Goal: Task Accomplishment & Management: Manage account settings

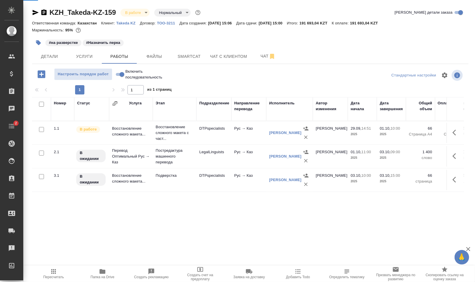
click at [117, 55] on span "Работы" at bounding box center [119, 56] width 28 height 7
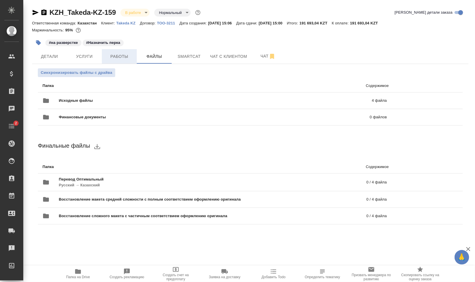
click at [121, 57] on span "Работы" at bounding box center [119, 56] width 28 height 7
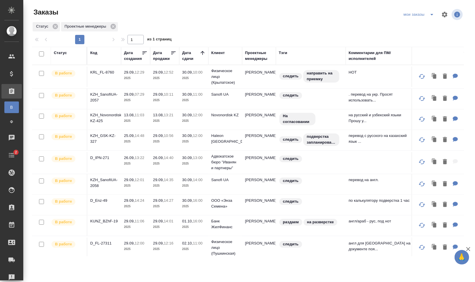
click at [90, 54] on div "Код" at bounding box center [93, 53] width 7 height 6
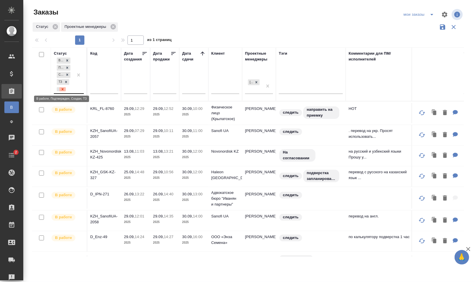
click at [64, 89] on icon at bounding box center [62, 89] width 4 height 4
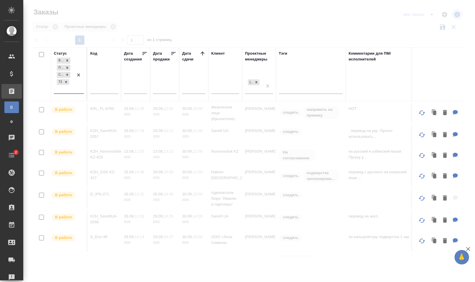
click at [70, 89] on div "В работе Подтвержден Создан ТЗ" at bounding box center [63, 74] width 19 height 37
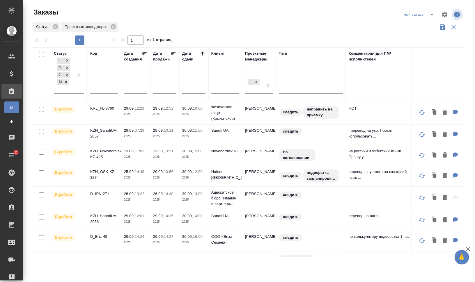
click at [96, 54] on div "Код" at bounding box center [93, 54] width 7 height 6
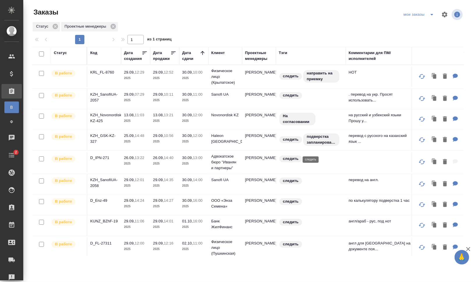
scroll to position [63, 0]
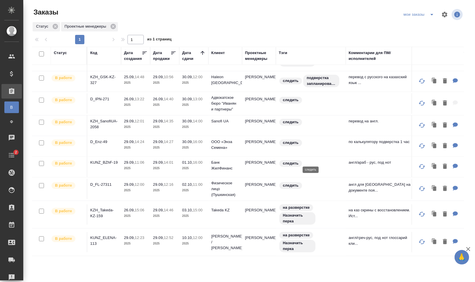
click at [41, 53] on input "checkbox" at bounding box center [41, 53] width 5 height 5
checkbox input "true"
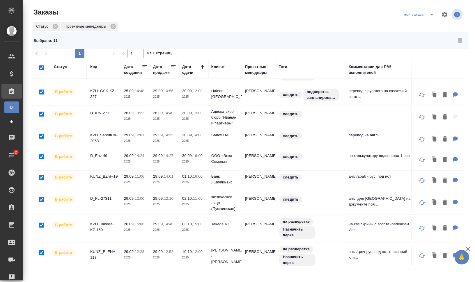
checkbox input "true"
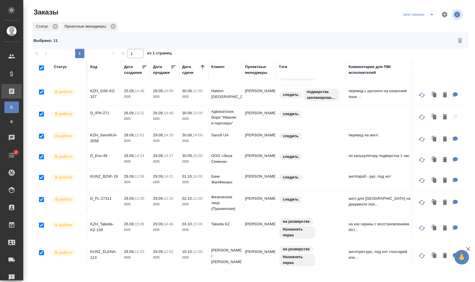
checkbox input "true"
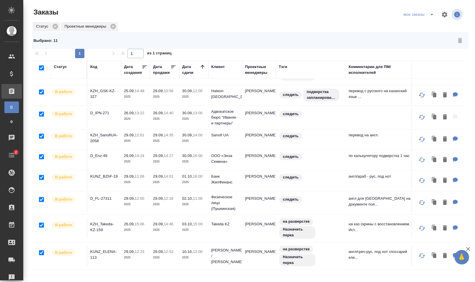
checkbox input "true"
click at [41, 66] on input "checkbox" at bounding box center [41, 67] width 5 height 5
checkbox input "false"
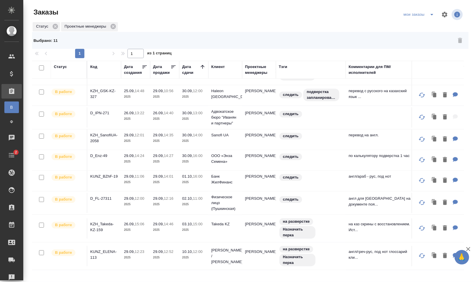
checkbox input "false"
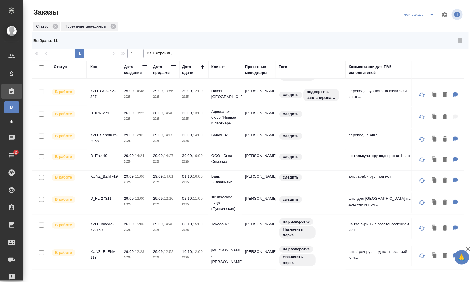
checkbox input "false"
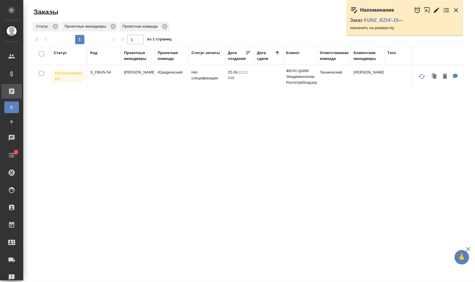
click at [96, 53] on div "Код" at bounding box center [93, 53] width 7 height 6
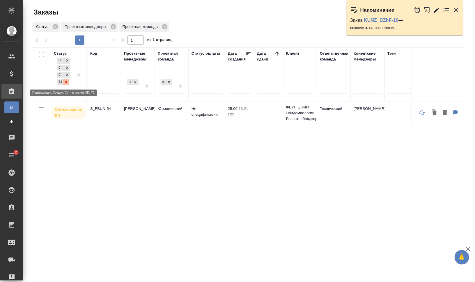
click at [66, 80] on icon at bounding box center [66, 82] width 4 height 4
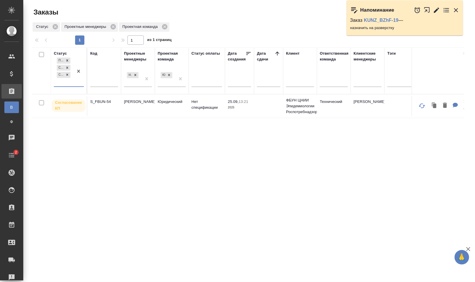
click at [457, 11] on icon "button" at bounding box center [456, 10] width 4 height 4
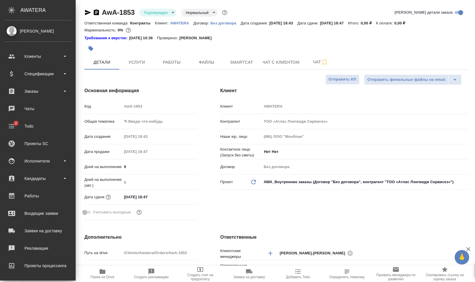
select select "RU"
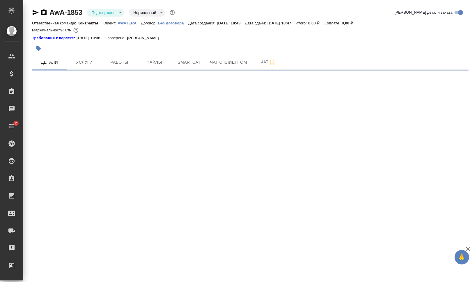
select select "RU"
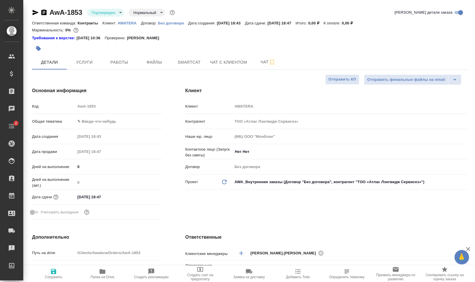
type textarea "x"
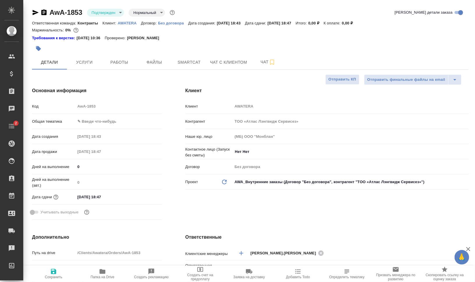
type textarea "x"
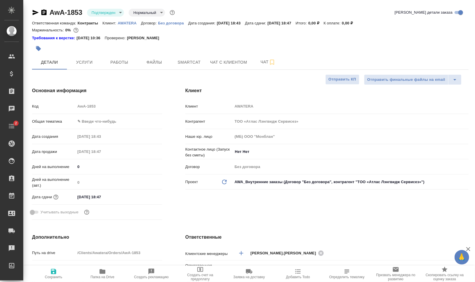
type textarea "x"
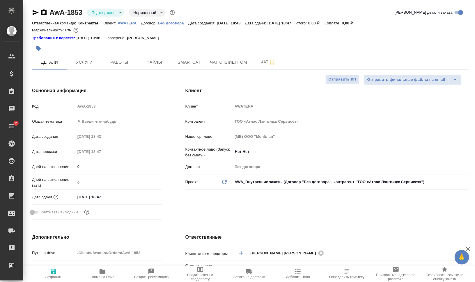
type textarea "x"
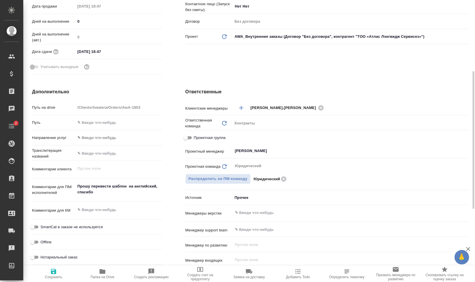
scroll to position [182, 0]
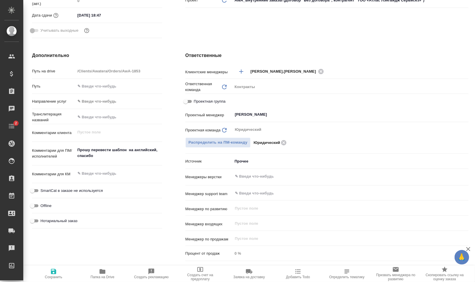
click at [96, 272] on span "Папка на Drive" at bounding box center [102, 273] width 42 height 11
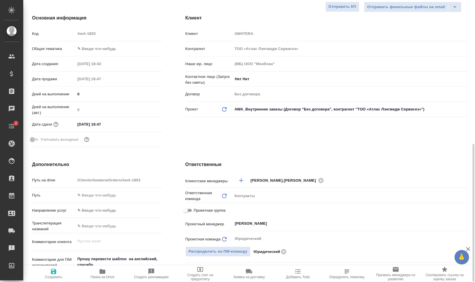
scroll to position [0, 0]
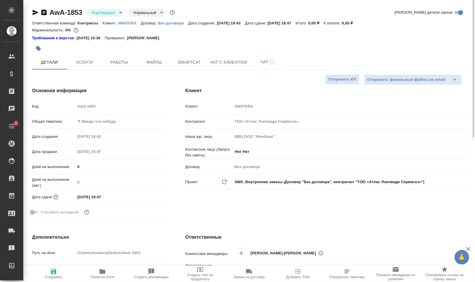
type textarea "x"
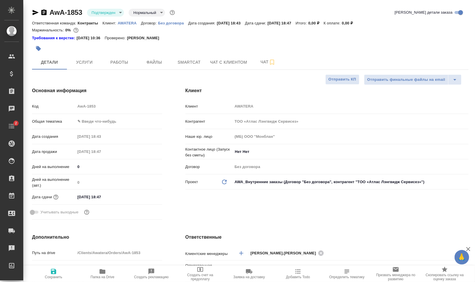
type textarea "x"
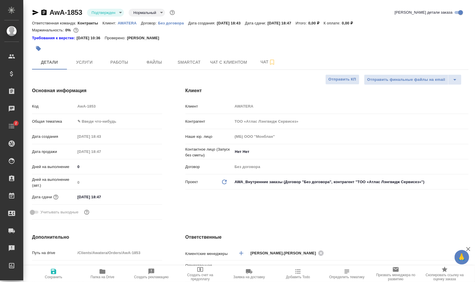
type textarea "x"
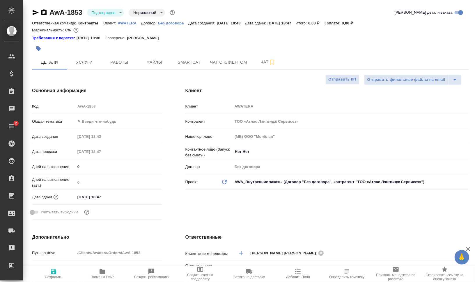
type textarea "x"
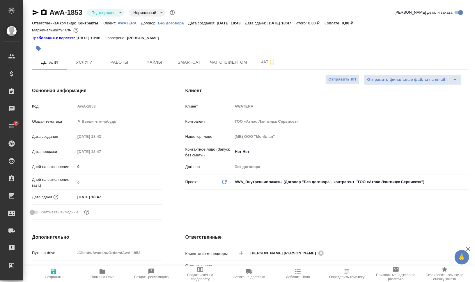
type textarea "x"
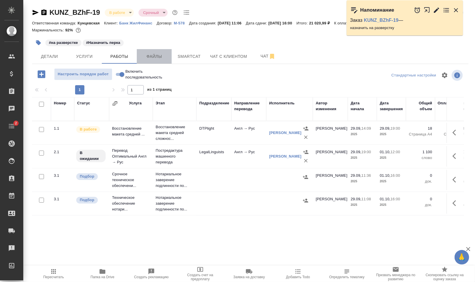
click at [146, 55] on span "Файлы" at bounding box center [154, 56] width 28 height 7
click at [119, 56] on span "Работы" at bounding box center [119, 56] width 28 height 7
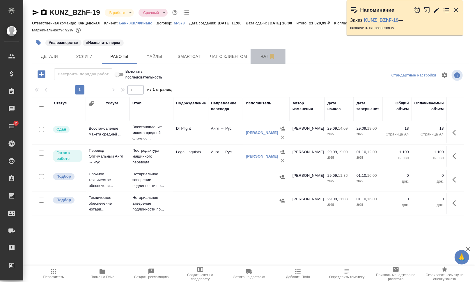
click at [257, 57] on span "Чат" at bounding box center [268, 56] width 28 height 7
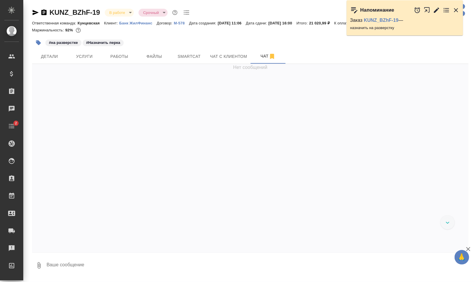
scroll to position [1407, 0]
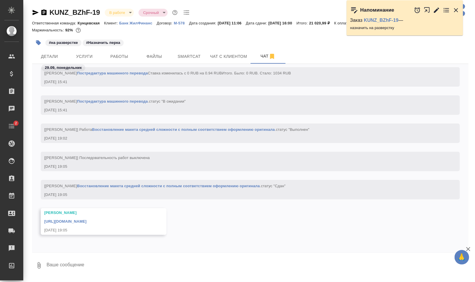
click at [86, 219] on link "https://drive.awatera.com/apps/files/files/10529566?dir=/Shares/%D0%91%D0%B0%D0…" at bounding box center [65, 221] width 42 height 4
click at [186, 55] on span "Smartcat" at bounding box center [189, 56] width 28 height 7
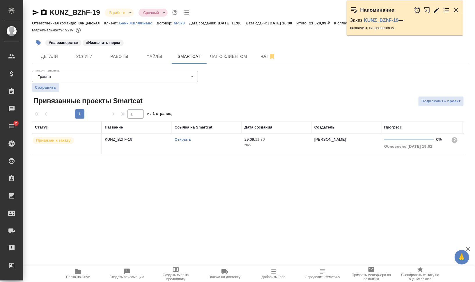
click at [185, 138] on link "Открыть" at bounding box center [183, 139] width 17 height 4
click at [187, 138] on link "Открыть" at bounding box center [183, 139] width 17 height 4
click at [170, 147] on td "KUNZ_BZhF-19" at bounding box center [137, 144] width 70 height 20
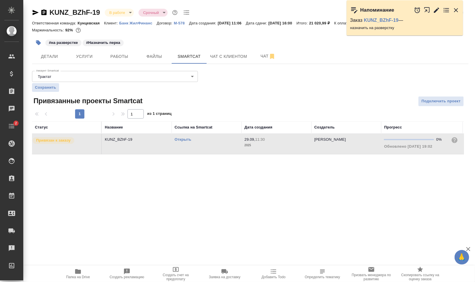
click at [170, 147] on td "KUNZ_BZhF-19" at bounding box center [137, 144] width 70 height 20
click at [456, 10] on icon "button" at bounding box center [456, 10] width 4 height 4
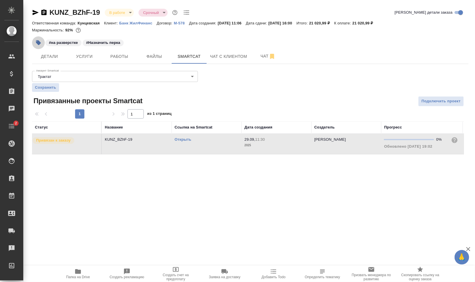
click at [38, 41] on icon "button" at bounding box center [38, 42] width 5 height 5
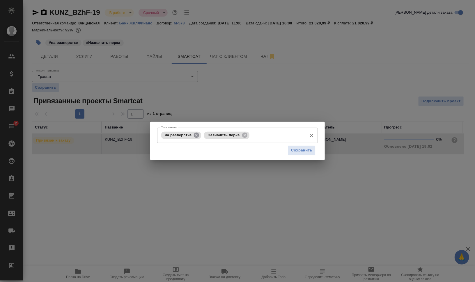
click at [196, 134] on icon at bounding box center [196, 135] width 6 height 6
click at [202, 133] on icon at bounding box center [201, 134] width 5 height 5
click at [218, 136] on input "Тэги заказа" at bounding box center [256, 135] width 96 height 10
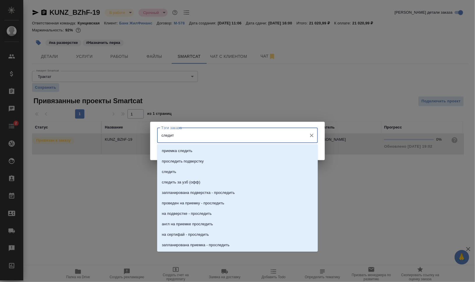
type input "следить"
click at [215, 171] on li "следить" at bounding box center [237, 172] width 161 height 10
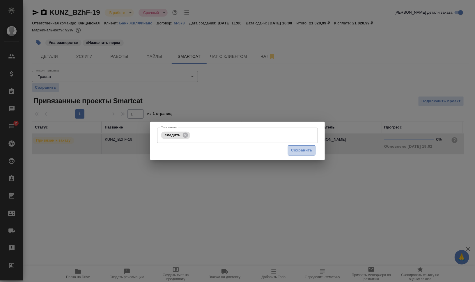
click at [307, 148] on span "Сохранить" at bounding box center [301, 150] width 21 height 7
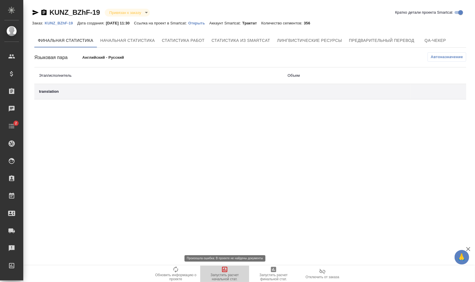
click at [233, 276] on span "Запустить расчет начальной стат." at bounding box center [225, 277] width 42 height 8
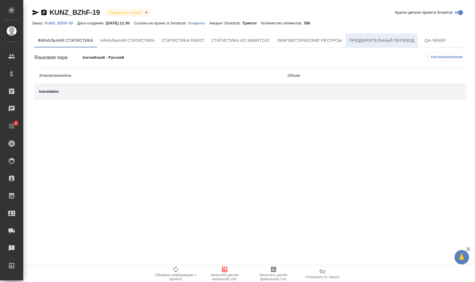
click at [360, 38] on span "Предварительный перевод" at bounding box center [381, 40] width 65 height 7
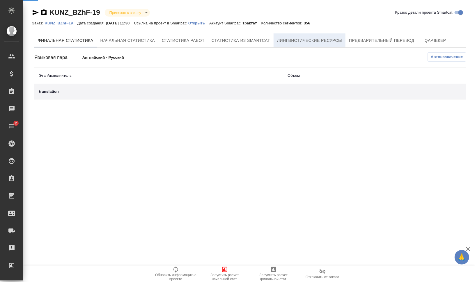
click at [322, 42] on span "Лингвистические ресурсы" at bounding box center [309, 40] width 65 height 7
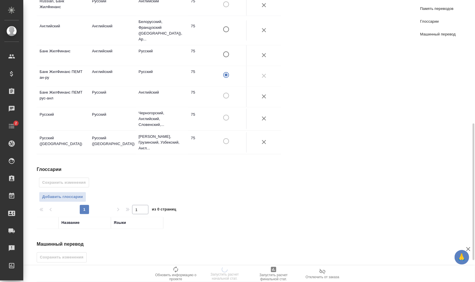
scroll to position [299, 0]
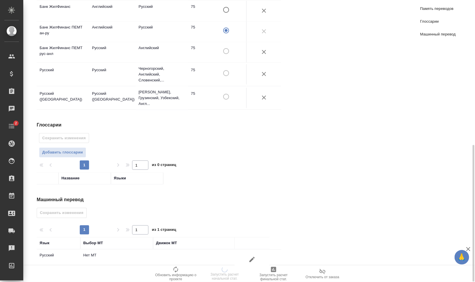
click at [256, 253] on button "button" at bounding box center [252, 260] width 14 height 14
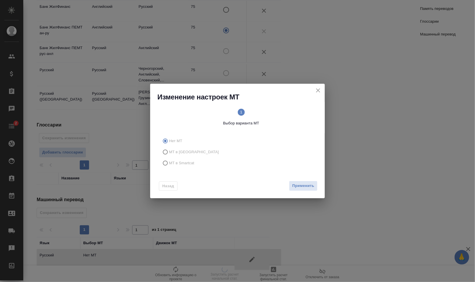
click at [172, 163] on span "МТ в Smartcat" at bounding box center [181, 163] width 25 height 6
click at [169, 163] on input "МТ в Smartcat" at bounding box center [164, 163] width 9 height 11
radio input "true"
click at [296, 183] on div "Вперед" at bounding box center [305, 186] width 23 height 10
click at [304, 186] on span "Вперед" at bounding box center [307, 186] width 15 height 7
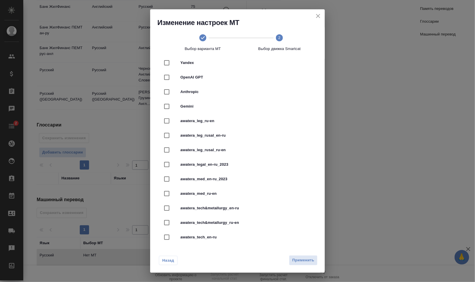
scroll to position [145, 0]
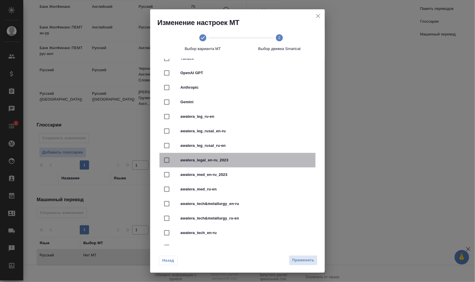
click at [244, 157] on span "awatera_legal_en-ru_2023" at bounding box center [245, 160] width 130 height 6
checkbox input "true"
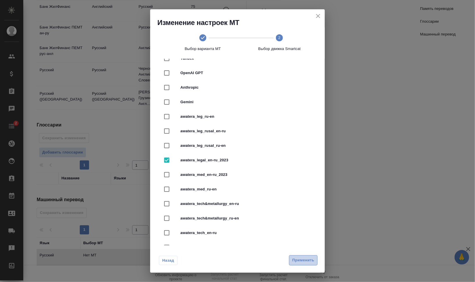
click at [306, 261] on span "Применить" at bounding box center [303, 260] width 22 height 7
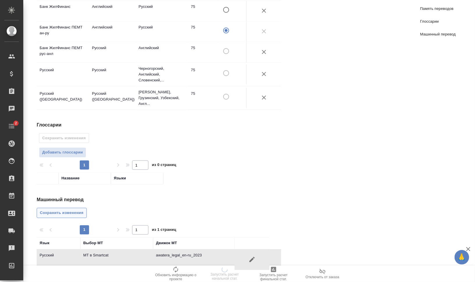
click at [69, 210] on span "Сохранить изменения" at bounding box center [62, 213] width 44 height 7
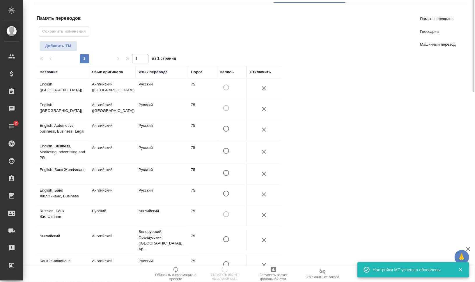
scroll to position [0, 0]
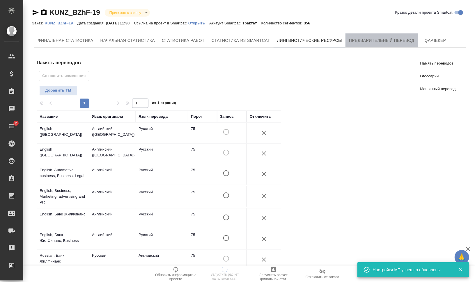
click at [367, 41] on span "Предварительный перевод" at bounding box center [381, 40] width 65 height 7
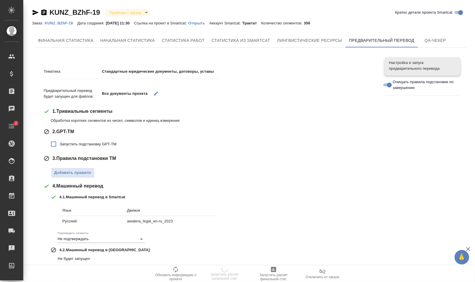
click at [99, 145] on span "Запустить подстановку GPT-TM" at bounding box center [88, 144] width 57 height 6
click at [60, 145] on input "Запустить подстановку GPT-TM" at bounding box center [53, 144] width 12 height 12
checkbox input "true"
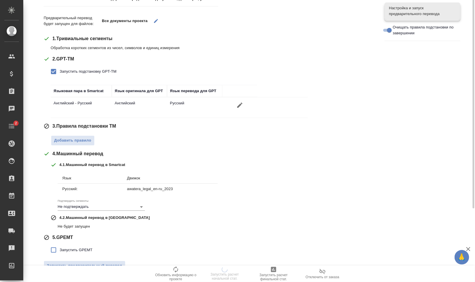
scroll to position [85, 0]
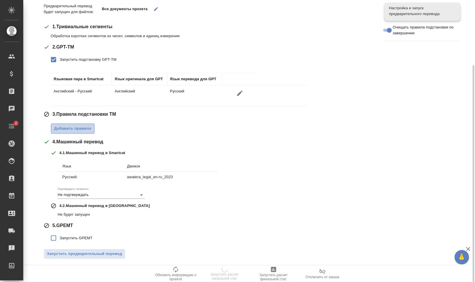
click at [81, 131] on span "Добавить правило" at bounding box center [72, 128] width 37 height 7
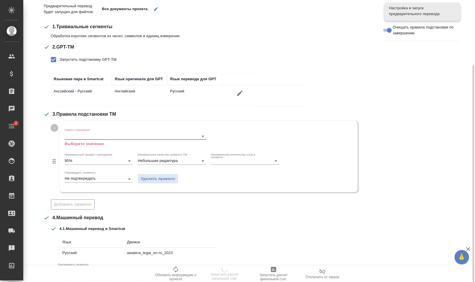
click at [88, 136] on input "Память переводов" at bounding box center [126, 136] width 123 height 7
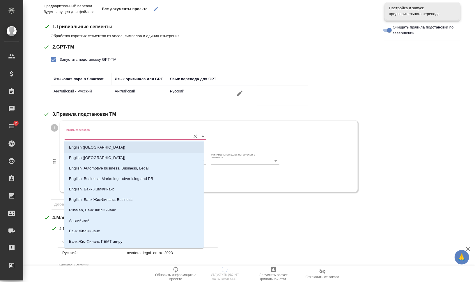
click at [108, 147] on li "English ([GEOGRAPHIC_DATA])" at bounding box center [133, 147] width 139 height 10
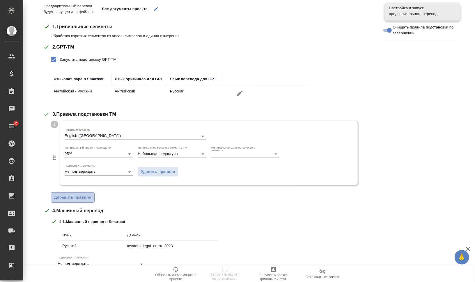
click at [82, 199] on span "Добавить правило" at bounding box center [72, 197] width 37 height 7
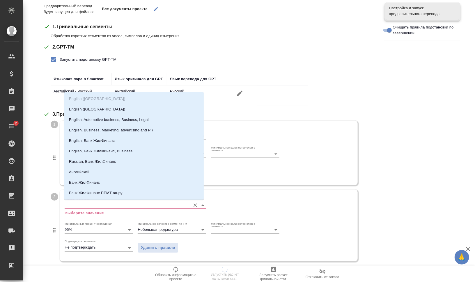
click at [90, 204] on input "Память переводов" at bounding box center [126, 205] width 123 height 7
click at [90, 108] on p "English ([GEOGRAPHIC_DATA])" at bounding box center [97, 109] width 56 height 6
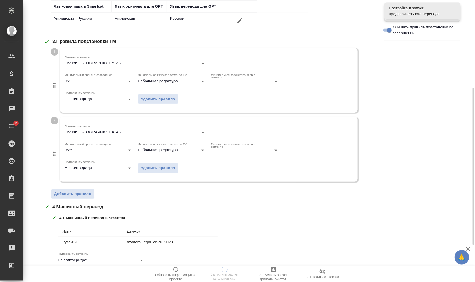
scroll to position [194, 0]
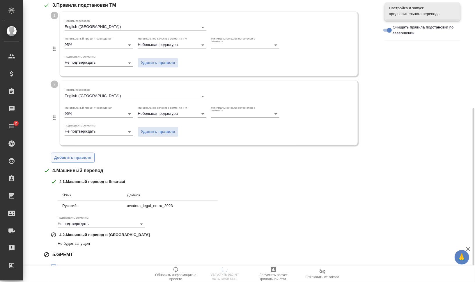
click at [78, 159] on span "Добавить правило" at bounding box center [72, 157] width 37 height 7
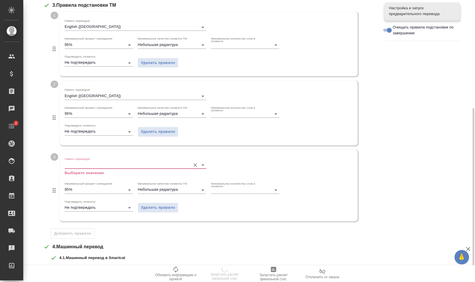
click at [90, 164] on input "Память переводов" at bounding box center [126, 165] width 123 height 7
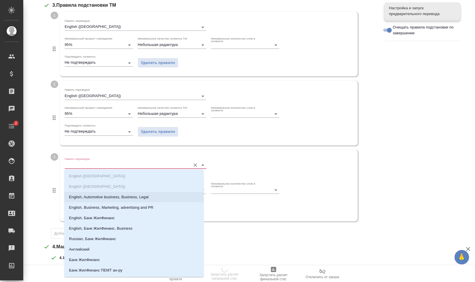
click at [101, 192] on li "English, Automotive business, Business, Legal" at bounding box center [133, 197] width 139 height 10
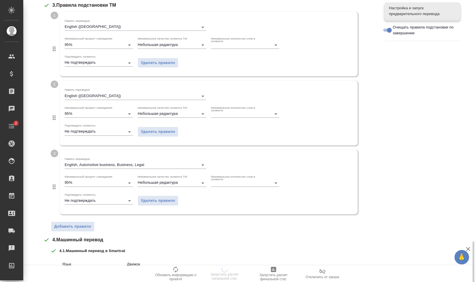
scroll to position [292, 0]
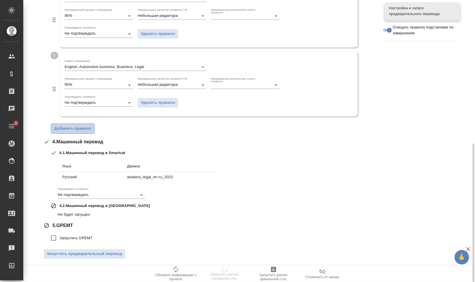
click at [72, 127] on span "Добавить правило" at bounding box center [72, 128] width 37 height 7
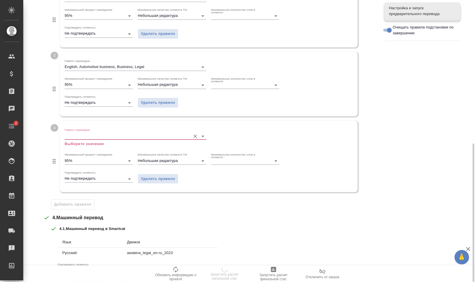
drag, startPoint x: 72, startPoint y: 127, endPoint x: 81, endPoint y: 138, distance: 13.9
click at [81, 138] on input "Память переводов" at bounding box center [126, 136] width 123 height 7
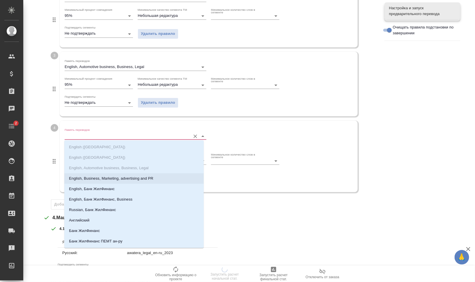
click at [103, 179] on p "English, Business, Marketing, advertising and PR" at bounding box center [111, 179] width 84 height 6
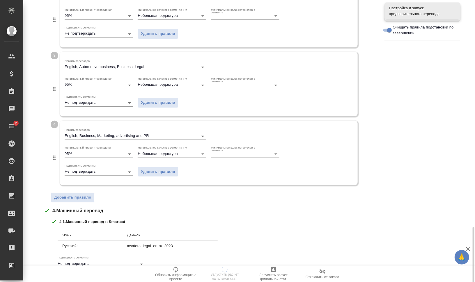
scroll to position [361, 0]
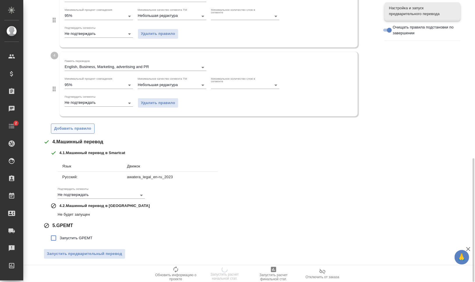
click at [77, 130] on span "Добавить правило" at bounding box center [72, 128] width 37 height 7
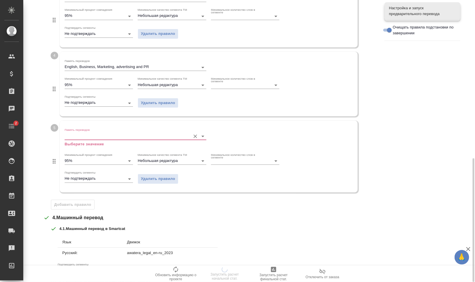
click at [86, 133] on input "Память переводов" at bounding box center [126, 136] width 123 height 7
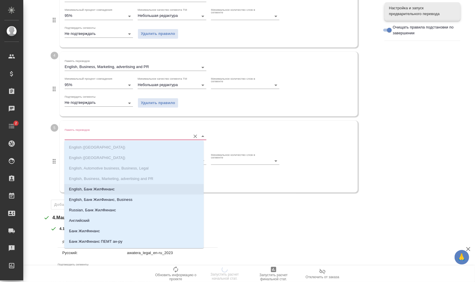
click at [115, 184] on li "English, Банк ЖилФинанс" at bounding box center [133, 189] width 139 height 10
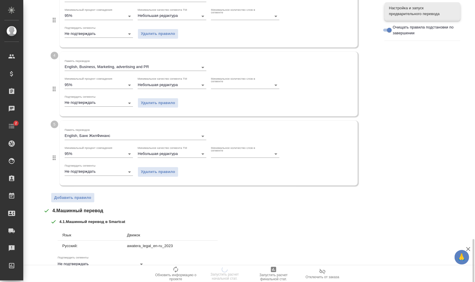
scroll to position [430, 0]
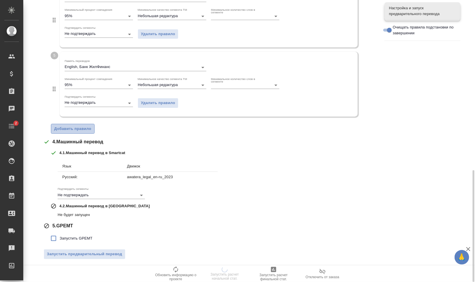
click at [80, 127] on span "Добавить правило" at bounding box center [72, 129] width 37 height 7
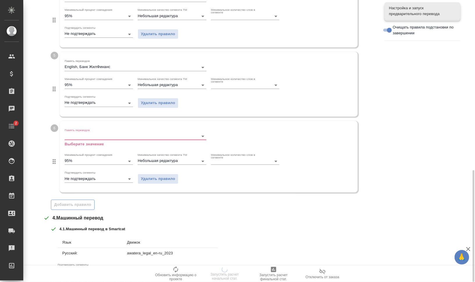
click at [88, 134] on input "Память переводов" at bounding box center [126, 136] width 123 height 7
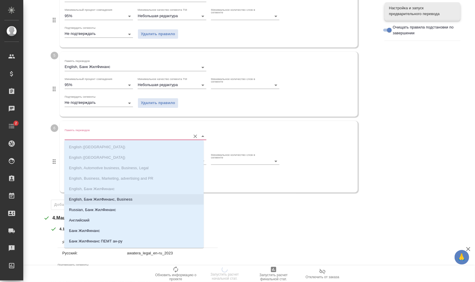
click at [131, 197] on p "English, Банк ЖилФинанс, Business" at bounding box center [100, 200] width 63 height 6
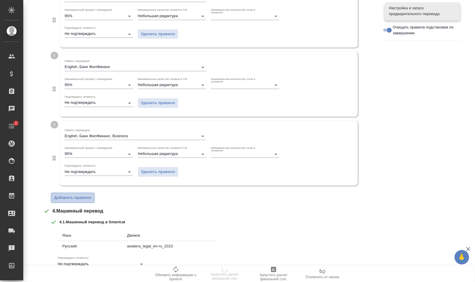
click at [88, 193] on button "Добавить правило" at bounding box center [73, 198] width 44 height 10
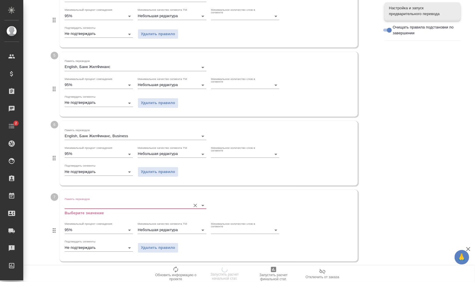
click at [106, 202] on div "Память переводов Выберите значение" at bounding box center [136, 206] width 142 height 19
click at [111, 203] on input "Память переводов" at bounding box center [126, 205] width 123 height 7
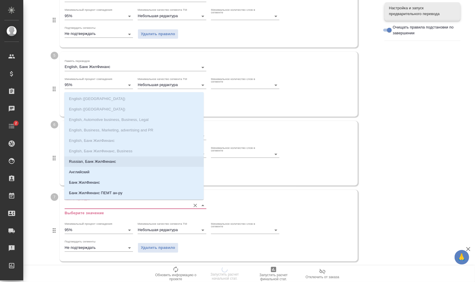
click at [106, 160] on p "Russian, Банк ЖилФинанс" at bounding box center [92, 162] width 47 height 6
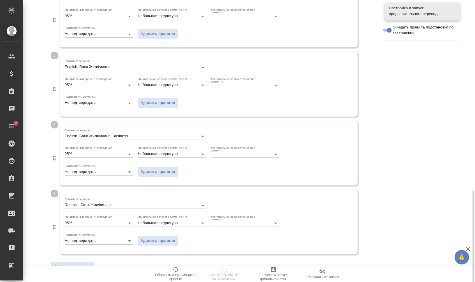
scroll to position [567, 0]
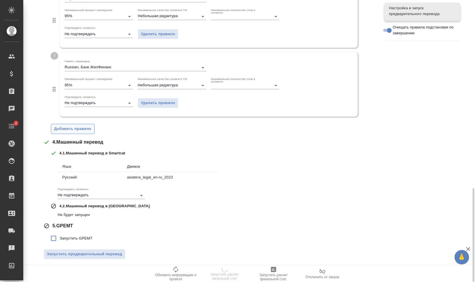
click at [81, 126] on span "Добавить правило" at bounding box center [72, 129] width 37 height 7
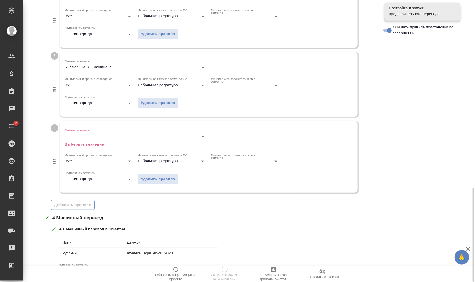
click at [90, 133] on input "Память переводов" at bounding box center [126, 136] width 123 height 7
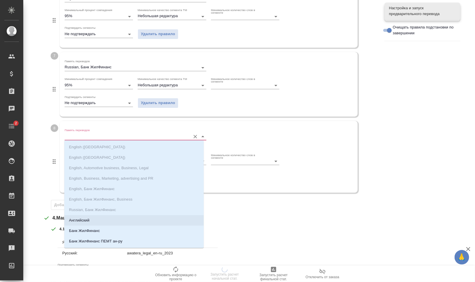
click at [151, 218] on li "Английский" at bounding box center [133, 220] width 139 height 10
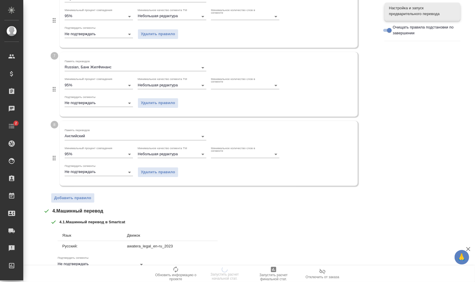
scroll to position [636, 0]
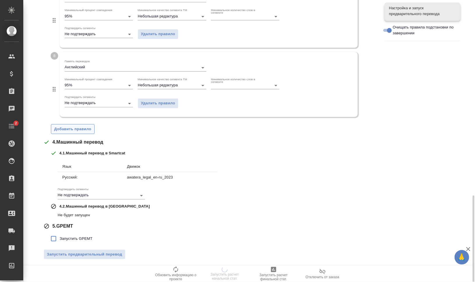
click at [81, 131] on button "Добавить правило" at bounding box center [73, 129] width 44 height 10
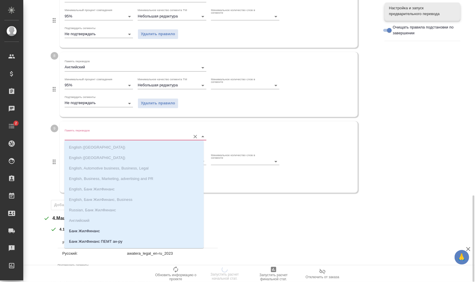
click at [87, 135] on input "Память переводов" at bounding box center [126, 136] width 123 height 7
click at [155, 225] on ul "English ([GEOGRAPHIC_DATA]) English ([GEOGRAPHIC_DATA]) English, Automotive bus…" at bounding box center [133, 215] width 139 height 136
click at [160, 227] on li "Банк ЖилФинанс" at bounding box center [133, 231] width 139 height 10
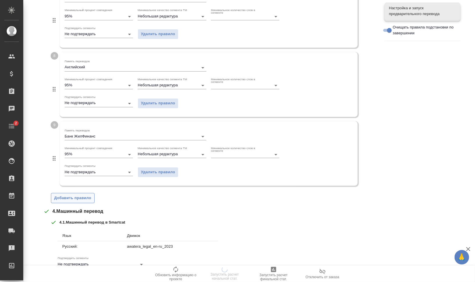
click at [87, 198] on span "Добавить правило" at bounding box center [72, 198] width 37 height 7
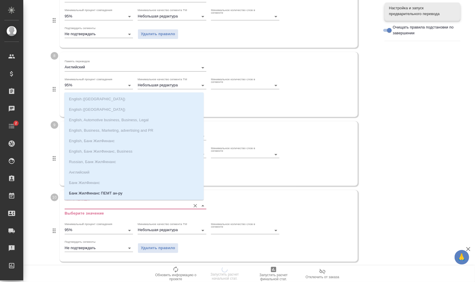
drag, startPoint x: 102, startPoint y: 203, endPoint x: 108, endPoint y: 208, distance: 7.8
click at [102, 203] on input "Память переводов" at bounding box center [126, 205] width 123 height 7
click at [126, 192] on li "Банк ЖилФинанс ПЕМТ ан-ру" at bounding box center [133, 193] width 139 height 10
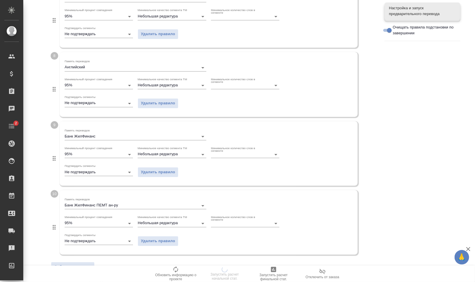
scroll to position [775, 0]
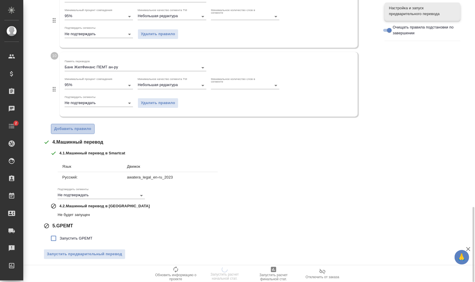
click at [64, 129] on span "Добавить правило" at bounding box center [72, 129] width 37 height 7
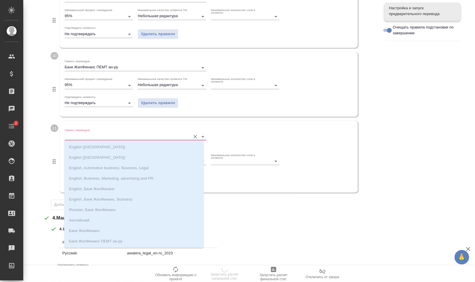
click at [79, 134] on input "Память переводов" at bounding box center [126, 136] width 123 height 7
click at [153, 218] on li "Русский" at bounding box center [133, 221] width 139 height 10
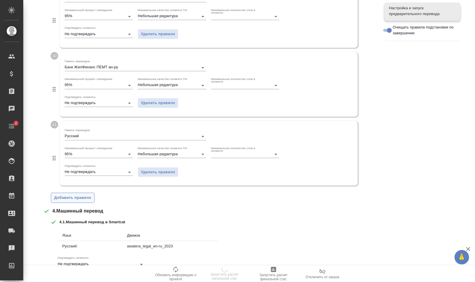
click at [79, 198] on span "Добавить правило" at bounding box center [72, 198] width 37 height 7
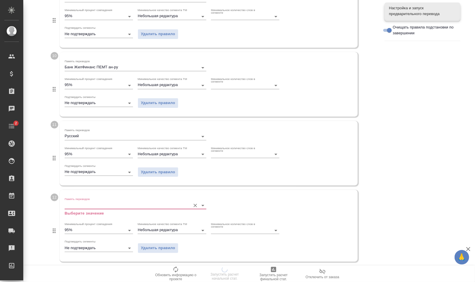
click at [98, 202] on input "Память переводов" at bounding box center [126, 205] width 123 height 7
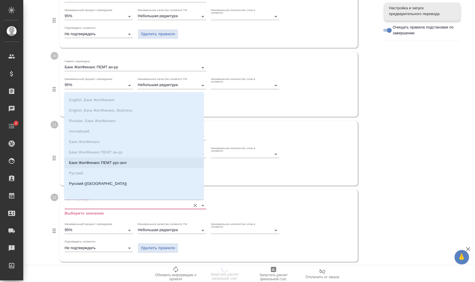
click at [113, 162] on p "Банк ЖилФинанс ПЕМТ рус-анл" at bounding box center [98, 163] width 58 height 6
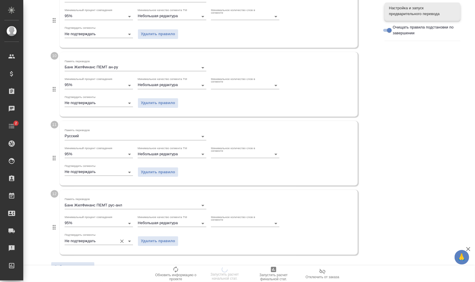
scroll to position [913, 0]
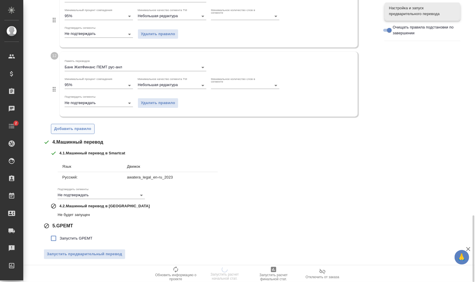
click at [75, 132] on button "Добавить правило" at bounding box center [73, 129] width 44 height 10
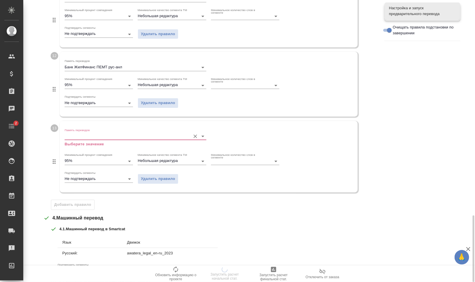
click at [79, 130] on label "Память переводов" at bounding box center [77, 130] width 25 height 3
click at [79, 133] on input "Память переводов" at bounding box center [126, 136] width 123 height 7
click at [83, 133] on input "Память переводов" at bounding box center [126, 136] width 123 height 7
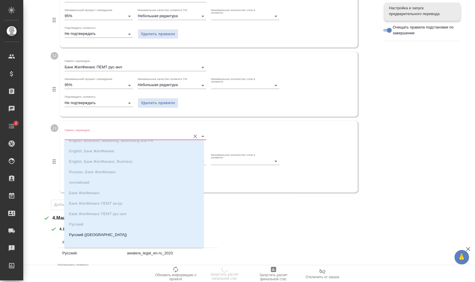
scroll to position [41, 0]
click at [140, 226] on ul "English ([GEOGRAPHIC_DATA]) English ([GEOGRAPHIC_DATA]) English, Automotive bus…" at bounding box center [133, 174] width 139 height 136
click at [143, 228] on li "Русский ([GEOGRAPHIC_DATA])" at bounding box center [133, 232] width 139 height 10
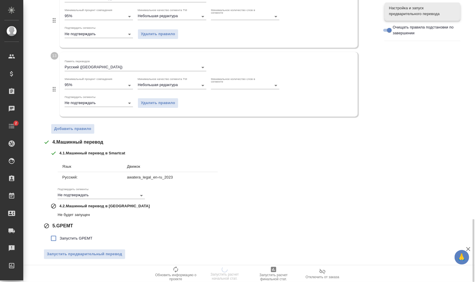
click at [90, 239] on span "Запустить GPEMT" at bounding box center [76, 239] width 33 height 6
click at [60, 239] on input "Запустить GPEMT" at bounding box center [53, 238] width 12 height 12
checkbox input "true"
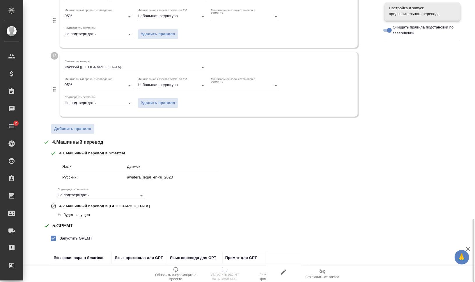
scroll to position [1021, 0]
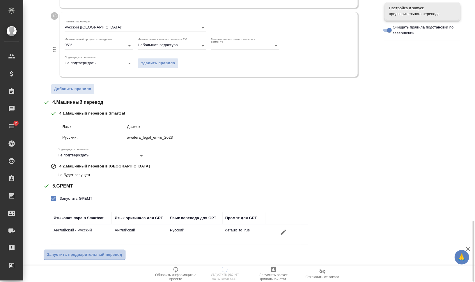
click at [113, 254] on span "Запустить предварительный перевод" at bounding box center [84, 255] width 75 height 7
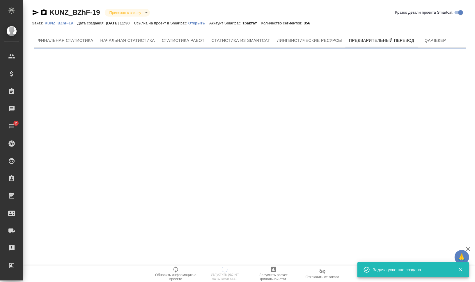
scroll to position [0, 0]
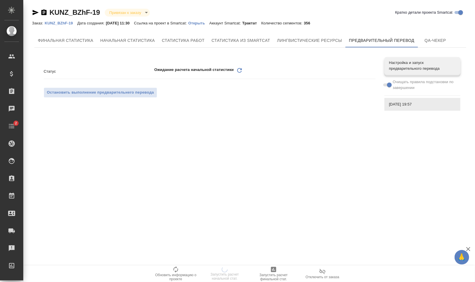
click at [236, 71] on div "Ожидание расчета начальной статистики Обновить" at bounding box center [264, 71] width 221 height 9
click at [239, 71] on icon "Обновить" at bounding box center [239, 70] width 7 height 7
click at [237, 72] on icon "Обновить" at bounding box center [239, 70] width 7 height 7
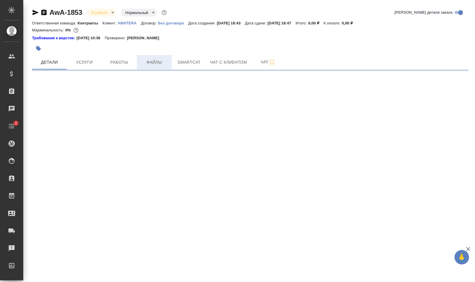
click at [142, 69] on button "Файлы" at bounding box center [154, 62] width 35 height 15
click at [121, 65] on span "Работы" at bounding box center [119, 62] width 28 height 7
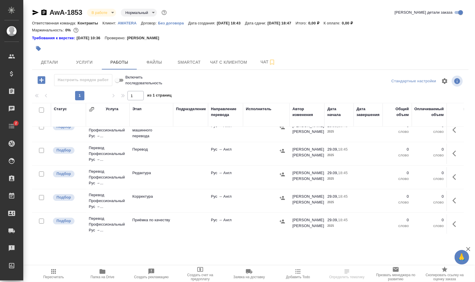
scroll to position [15, 0]
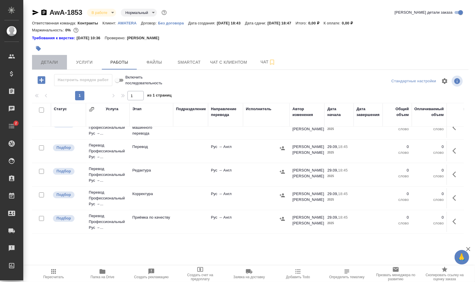
click at [34, 57] on button "Детали" at bounding box center [49, 62] width 35 height 15
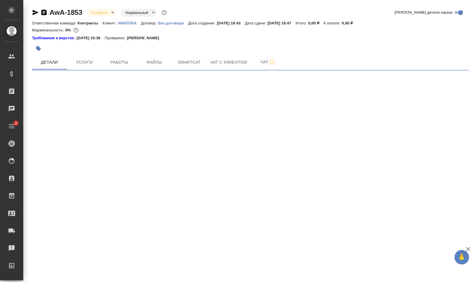
select select "RU"
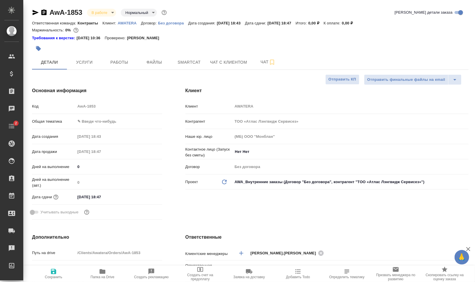
type textarea "x"
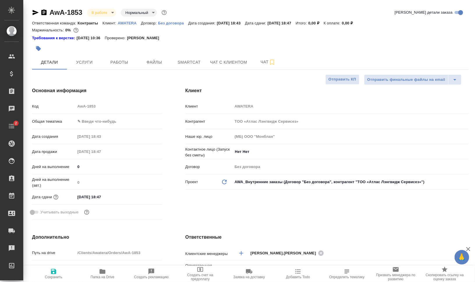
type textarea "x"
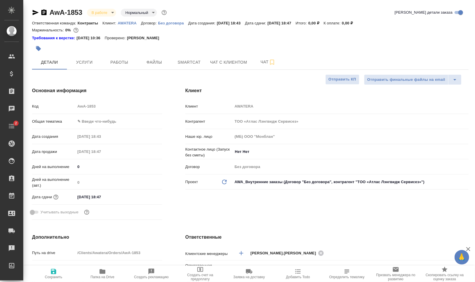
type textarea "x"
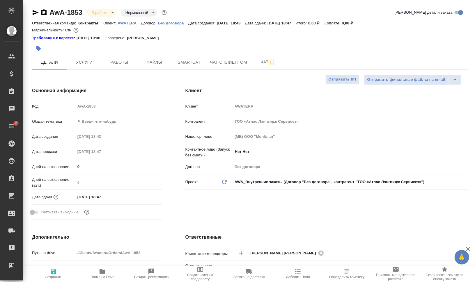
type textarea "x"
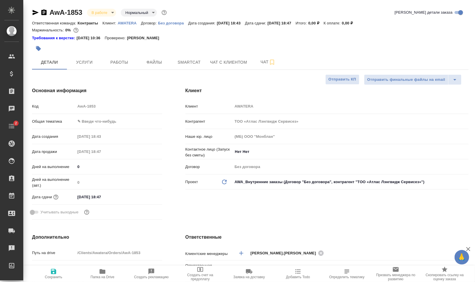
type textarea "x"
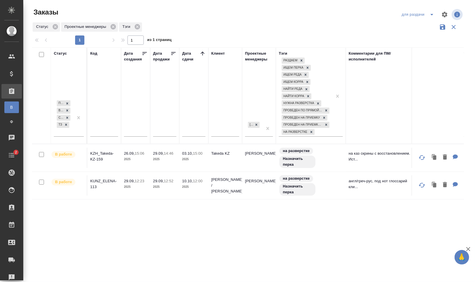
click at [93, 53] on div "Код" at bounding box center [93, 54] width 7 height 6
